Goal: Find specific page/section: Find specific page/section

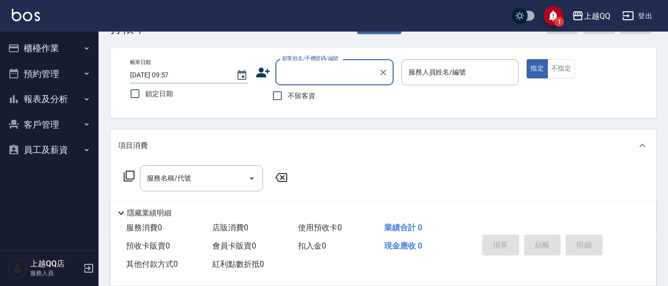
scroll to position [49, 0]
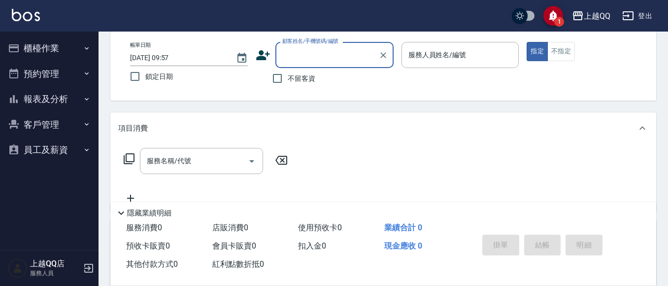
click at [90, 101] on icon "button" at bounding box center [87, 99] width 8 height 8
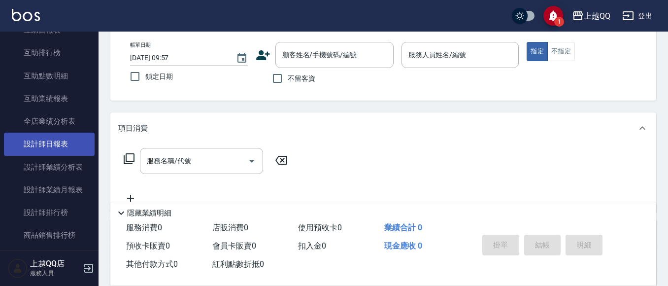
scroll to position [148, 0]
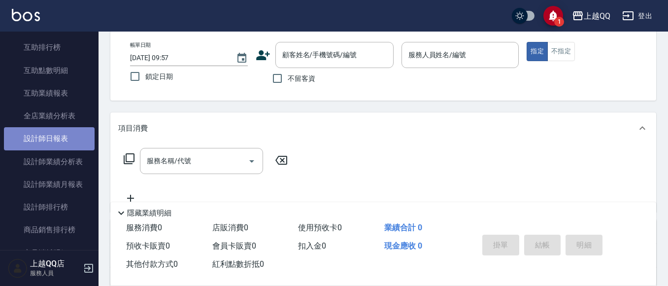
click at [81, 136] on link "設計師日報表" at bounding box center [49, 138] width 91 height 23
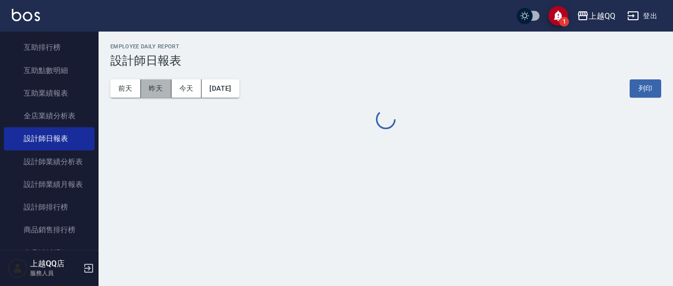
click at [147, 89] on button "昨天" at bounding box center [156, 88] width 31 height 18
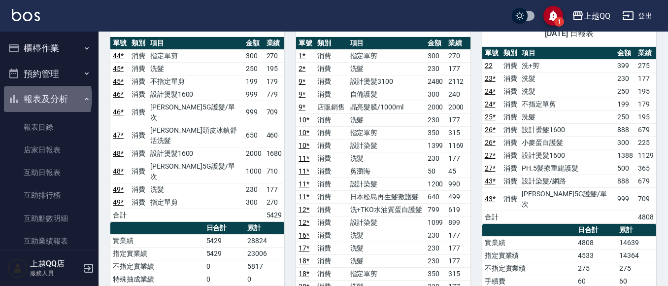
click at [31, 98] on button "報表及分析" at bounding box center [49, 99] width 91 height 26
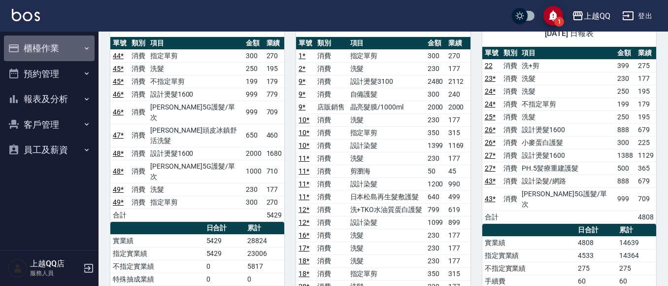
click at [74, 39] on button "櫃檯作業" at bounding box center [49, 48] width 91 height 26
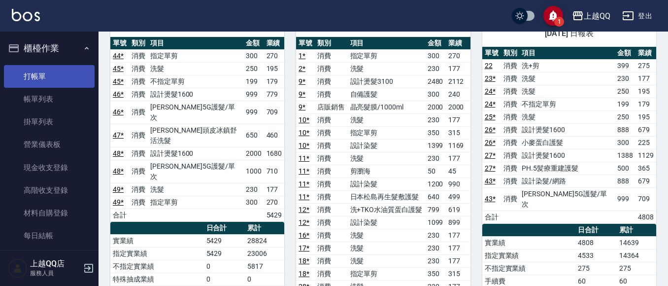
click at [42, 75] on link "打帳單" at bounding box center [49, 76] width 91 height 23
